Goal: Information Seeking & Learning: Learn about a topic

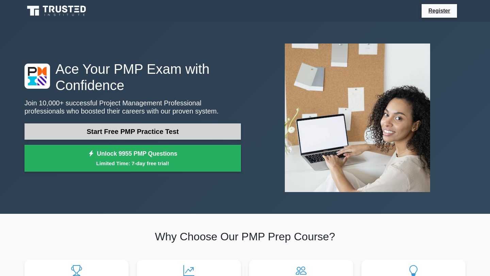
click at [158, 129] on link "Start Free PMP Practice Test" at bounding box center [132, 131] width 216 height 16
click at [123, 128] on link "Start Free PMP Practice Test" at bounding box center [132, 131] width 216 height 16
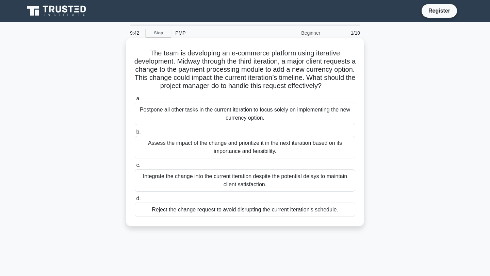
click at [229, 146] on div "Assess the impact of the change and prioritize it in the next iteration based o…" at bounding box center [245, 147] width 220 height 22
click at [135, 134] on input "b. Assess the impact of the change and prioritize it in the next iteration base…" at bounding box center [135, 132] width 0 height 4
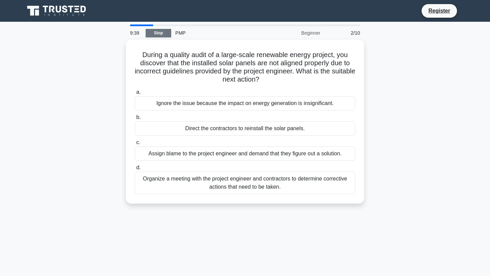
click at [162, 32] on link "Stop" at bounding box center [159, 33] width 26 height 9
click at [349, 35] on div "2/10" at bounding box center [344, 33] width 40 height 14
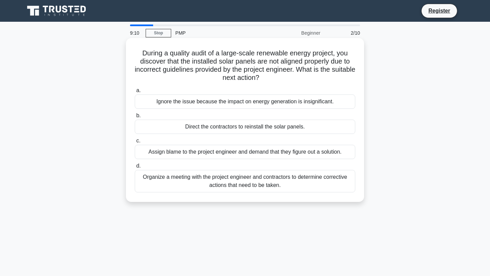
click at [254, 189] on div "Organize a meeting with the project engineer and contractors to determine corre…" at bounding box center [245, 181] width 220 height 22
click at [135, 168] on input "d. Organize a meeting with the project engineer and contractors to determine co…" at bounding box center [135, 166] width 0 height 4
